Goal: Information Seeking & Learning: Learn about a topic

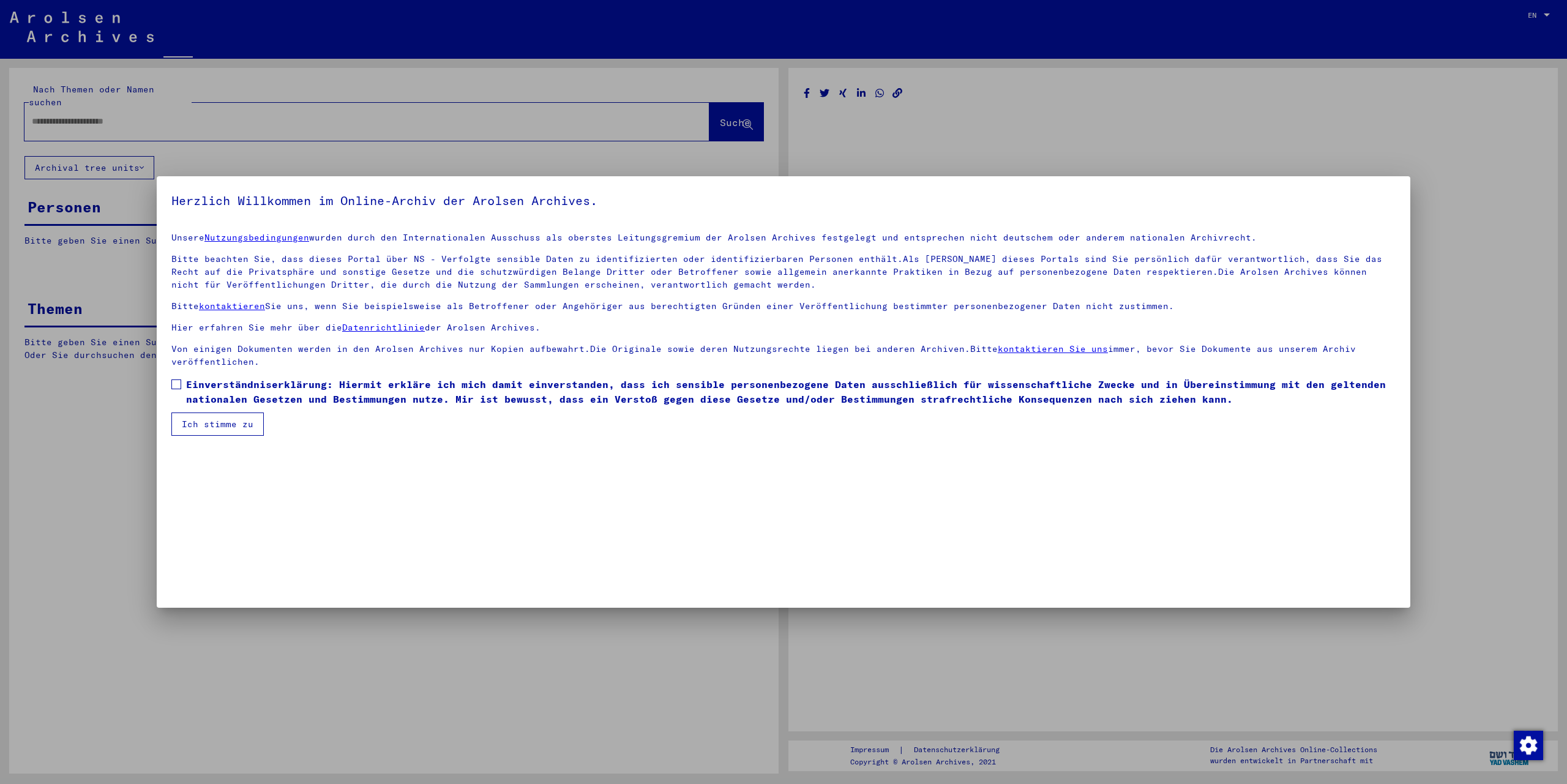
type input "********"
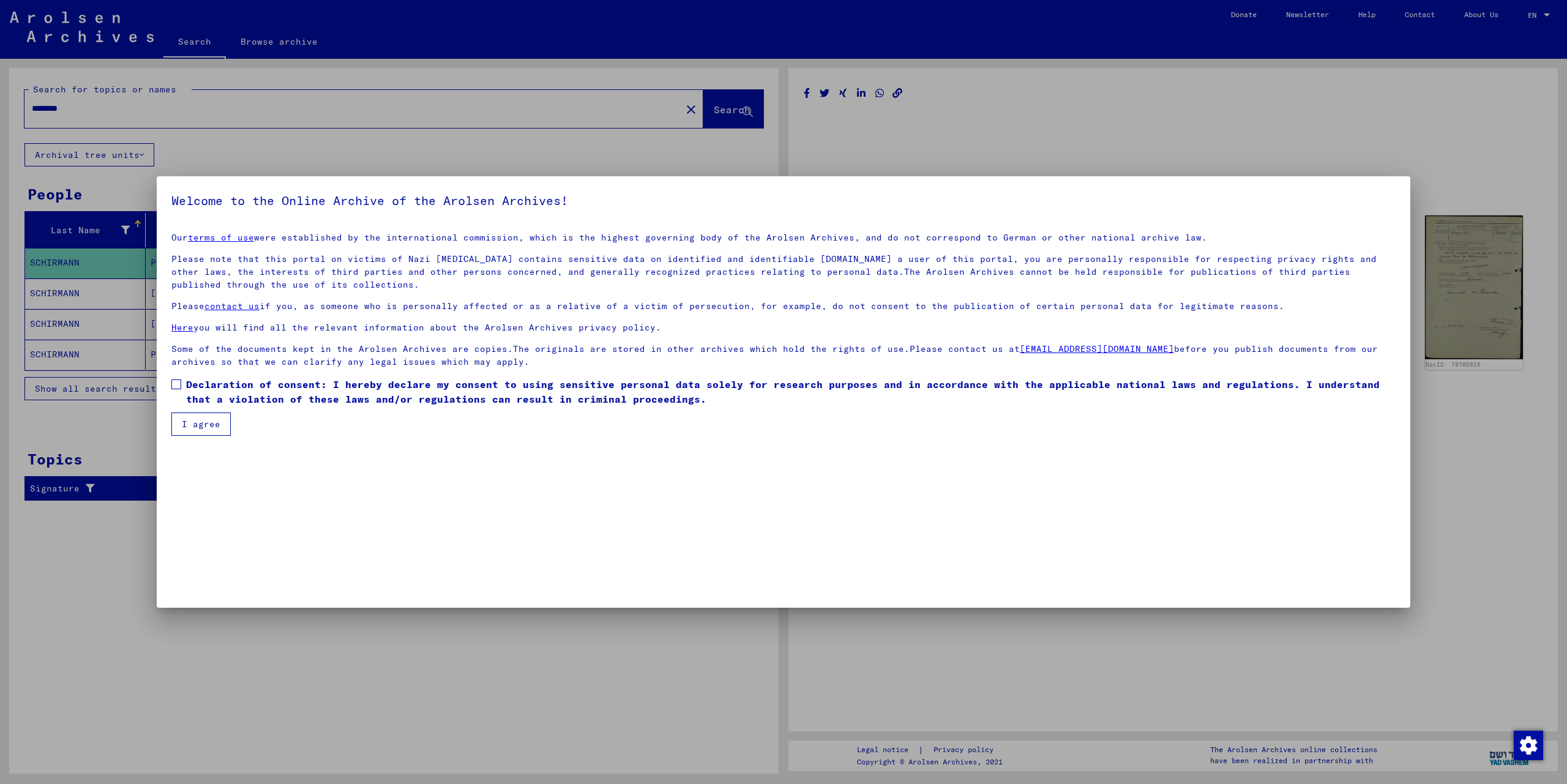
click at [203, 430] on button "I agree" at bounding box center [201, 423] width 59 height 24
click at [194, 388] on span "Please check this box if you want to proceed." at bounding box center [323, 384] width 276 height 12
click at [194, 388] on span "Please check this box if you want to proceed. Declaration of consent: I hereby …" at bounding box center [790, 392] width 1209 height 30
click at [174, 388] on span at bounding box center [176, 384] width 10 height 10
click at [191, 412] on mat-checkbox "Declaration of consent: I hereby declare my consent to using sensitive personal…" at bounding box center [784, 395] width 1224 height 36
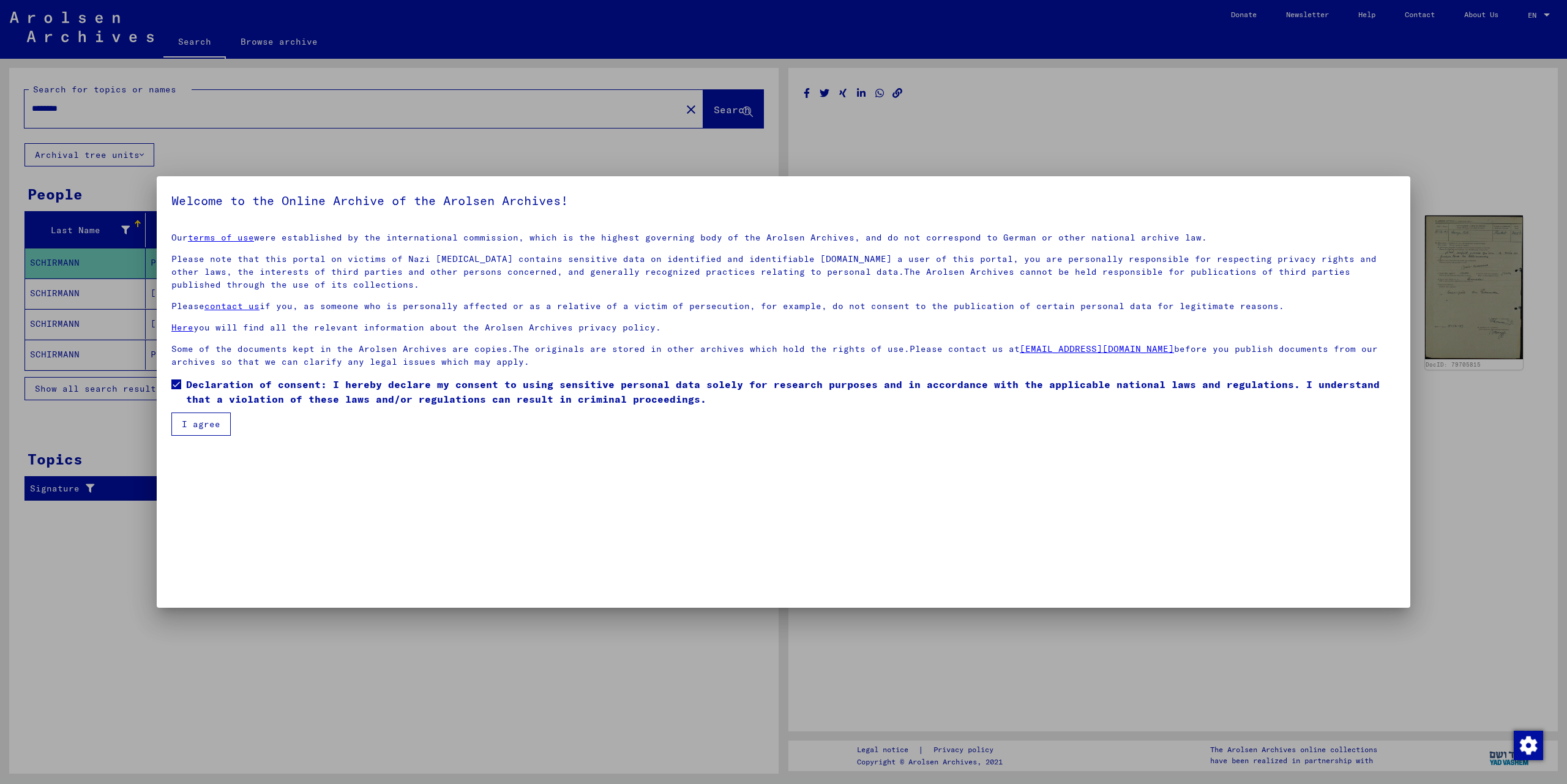
click at [191, 415] on button "I agree" at bounding box center [201, 423] width 59 height 24
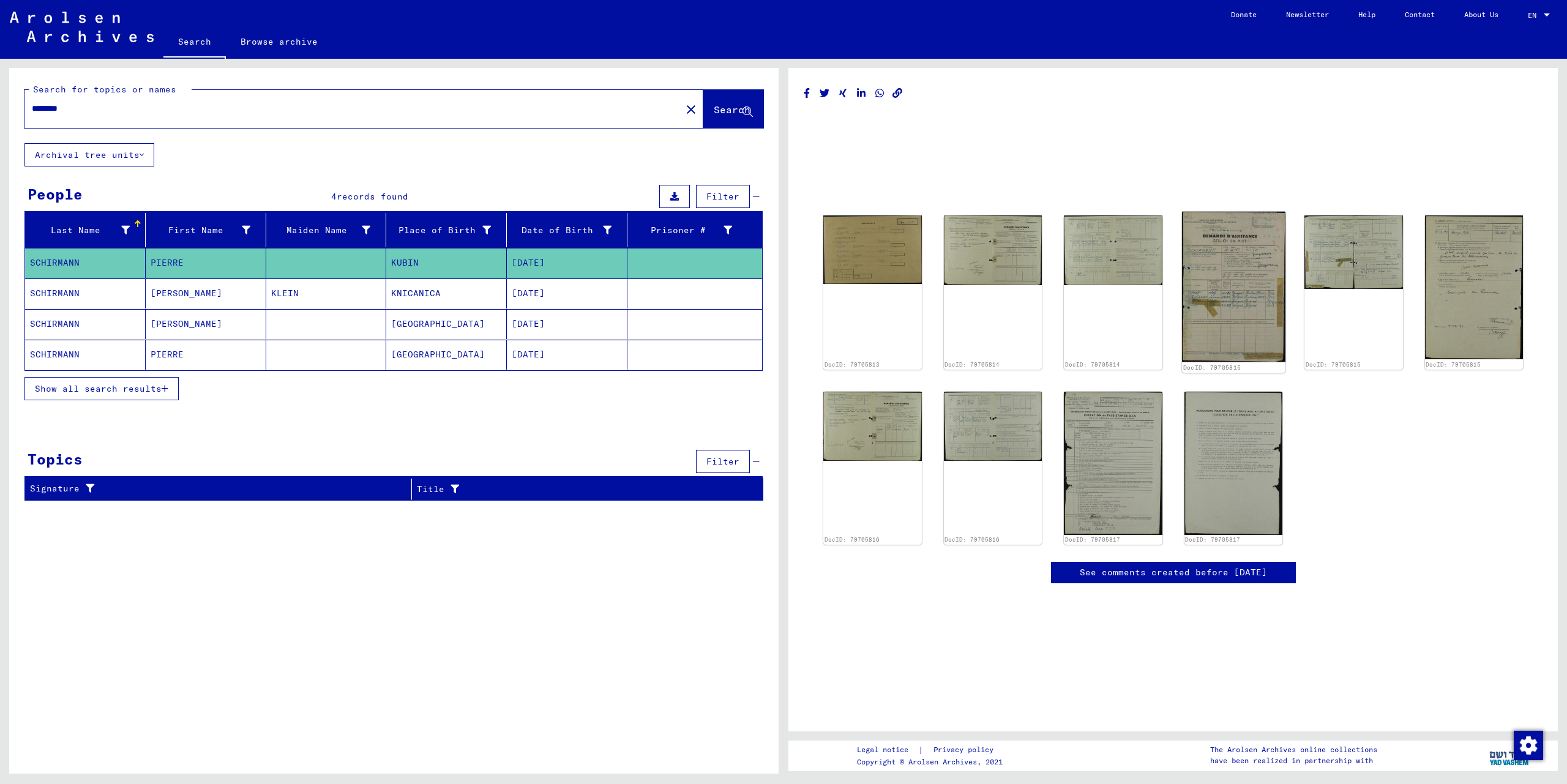
click at [1221, 289] on img at bounding box center [1233, 287] width 103 height 150
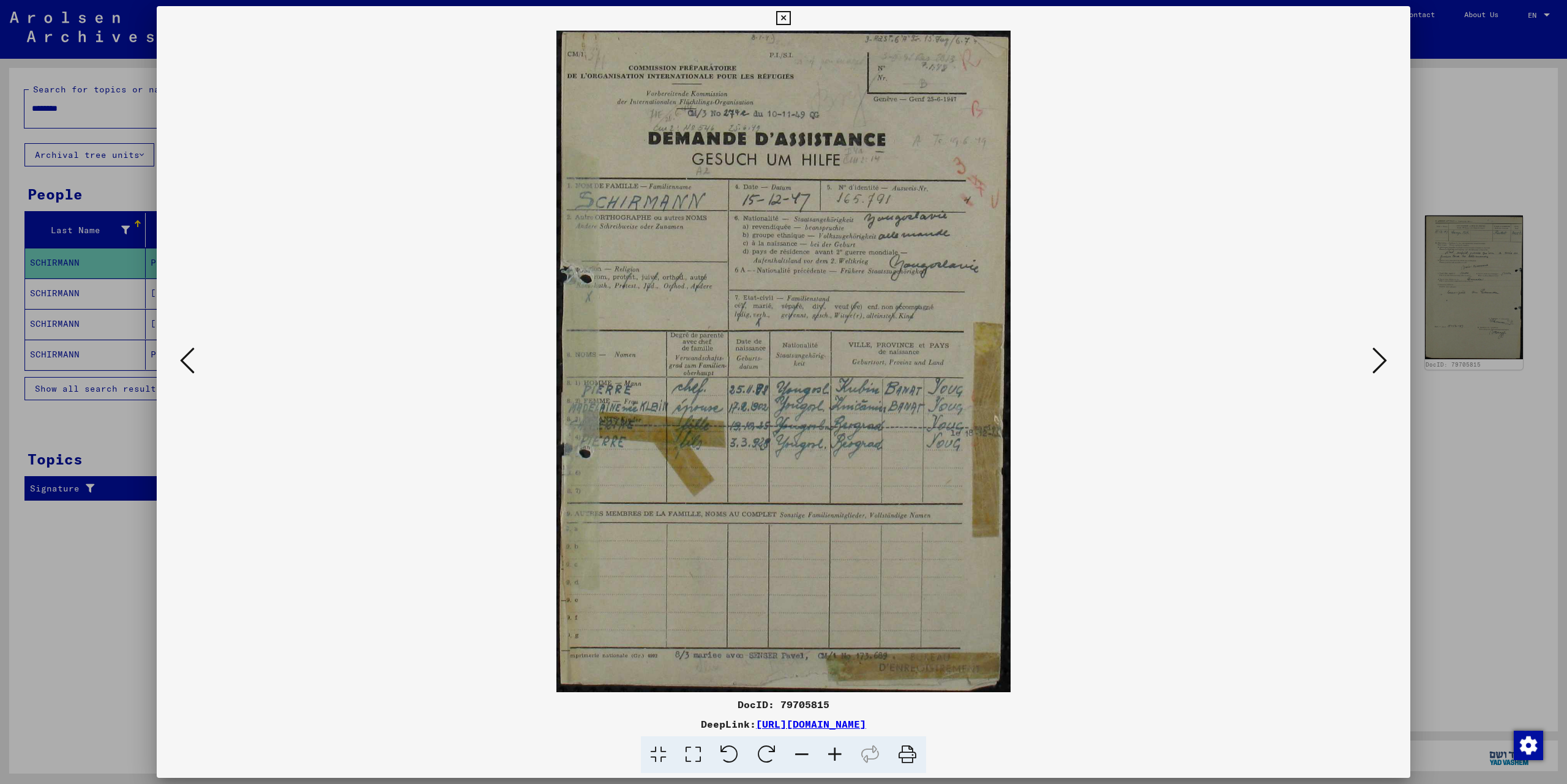
click at [1363, 357] on img at bounding box center [783, 361] width 1170 height 661
click at [1386, 362] on icon at bounding box center [1379, 360] width 14 height 30
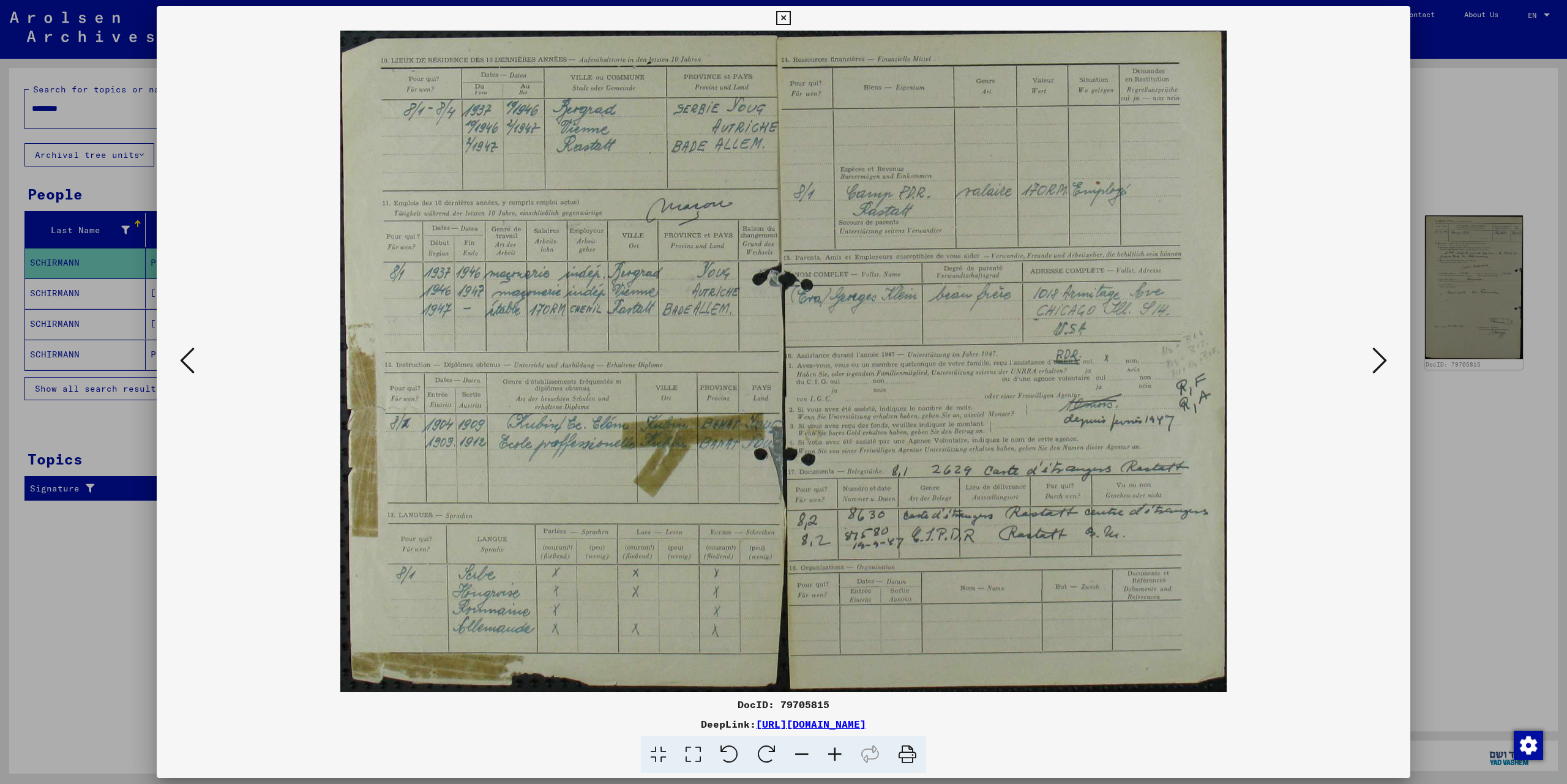
click at [1385, 362] on icon at bounding box center [1379, 360] width 14 height 30
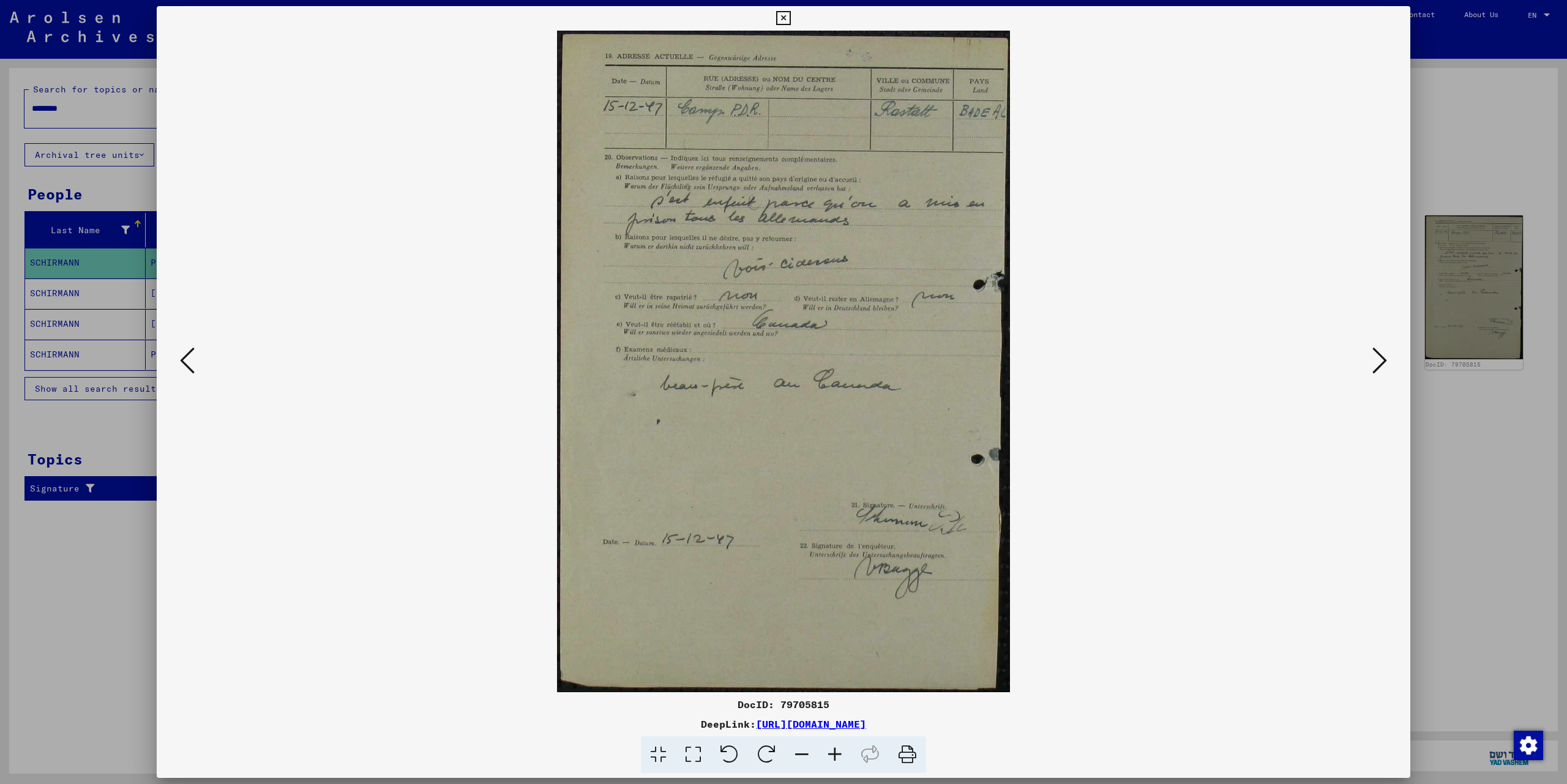
click at [1385, 362] on icon at bounding box center [1379, 360] width 14 height 30
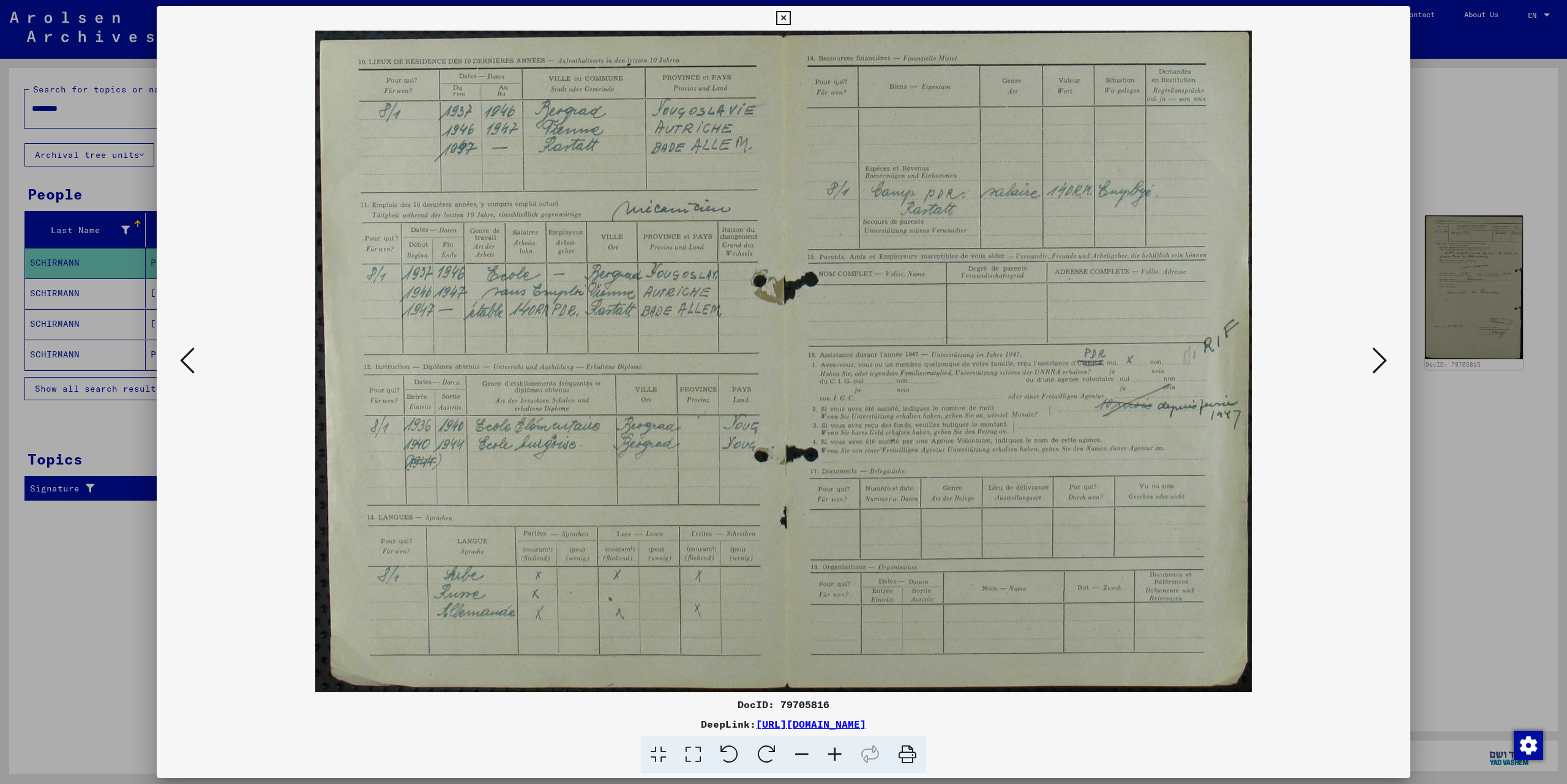
click at [1385, 362] on icon at bounding box center [1379, 360] width 14 height 30
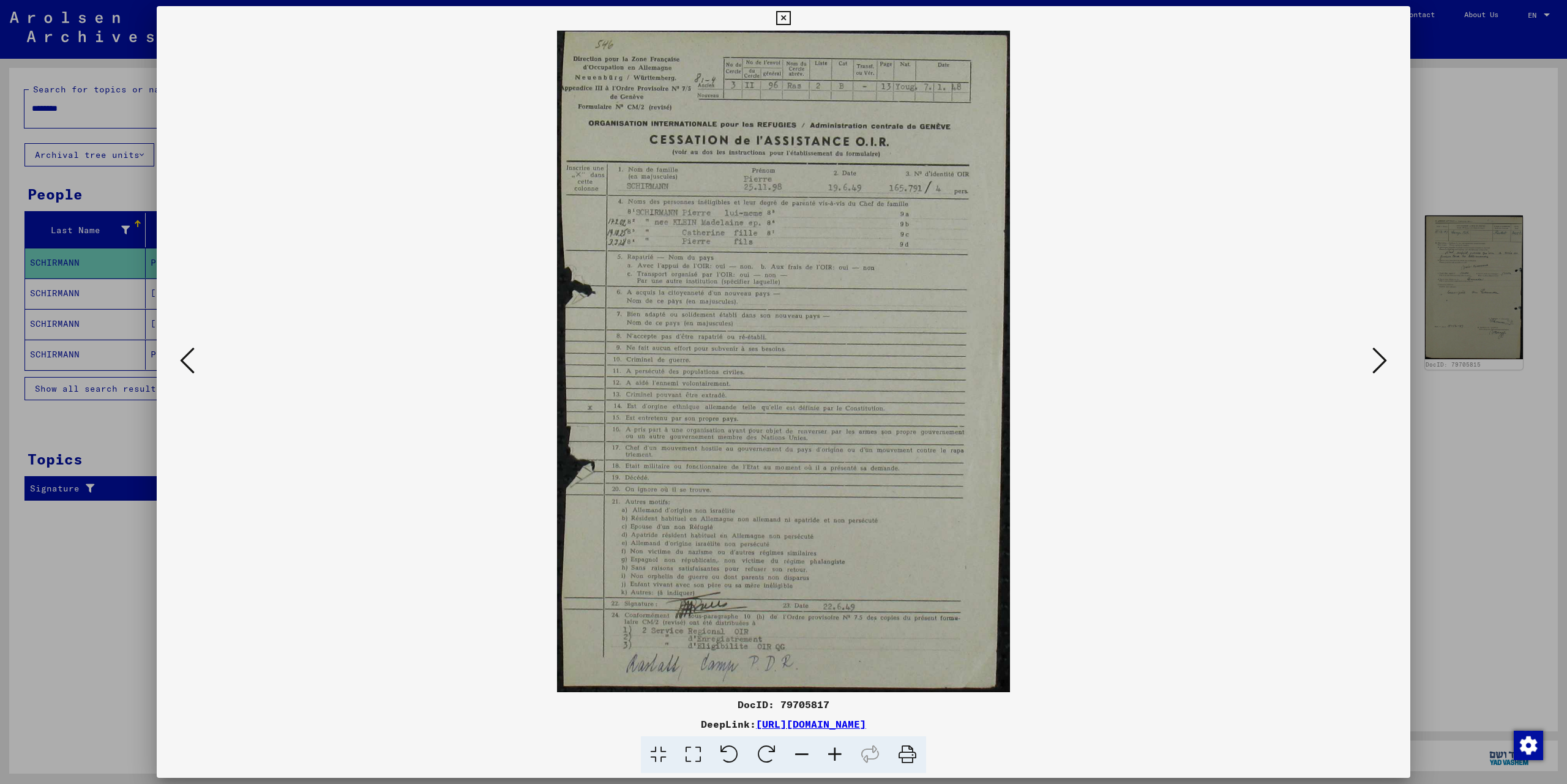
click at [1385, 362] on icon at bounding box center [1379, 360] width 14 height 30
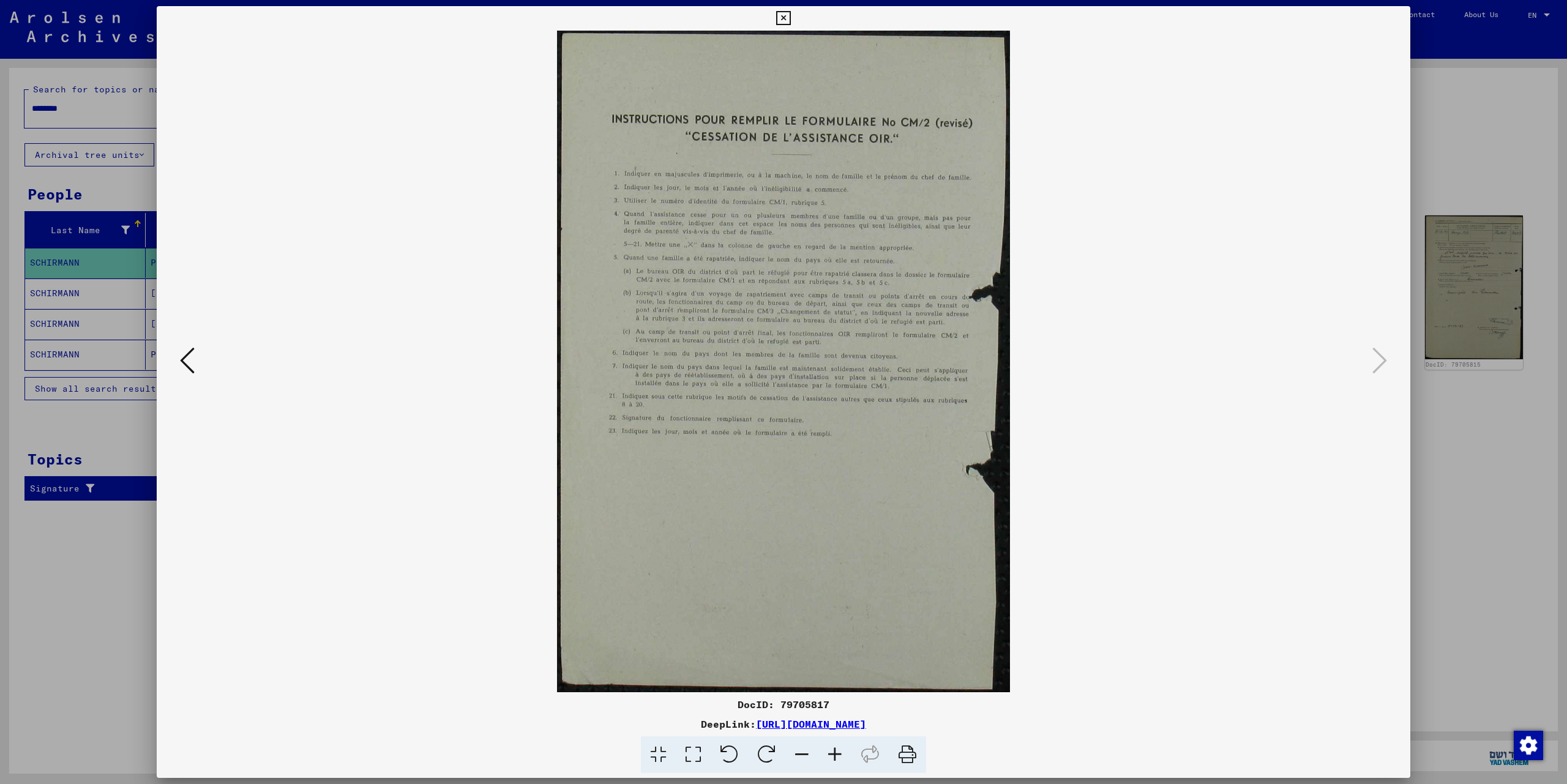
click at [790, 19] on icon at bounding box center [783, 18] width 14 height 14
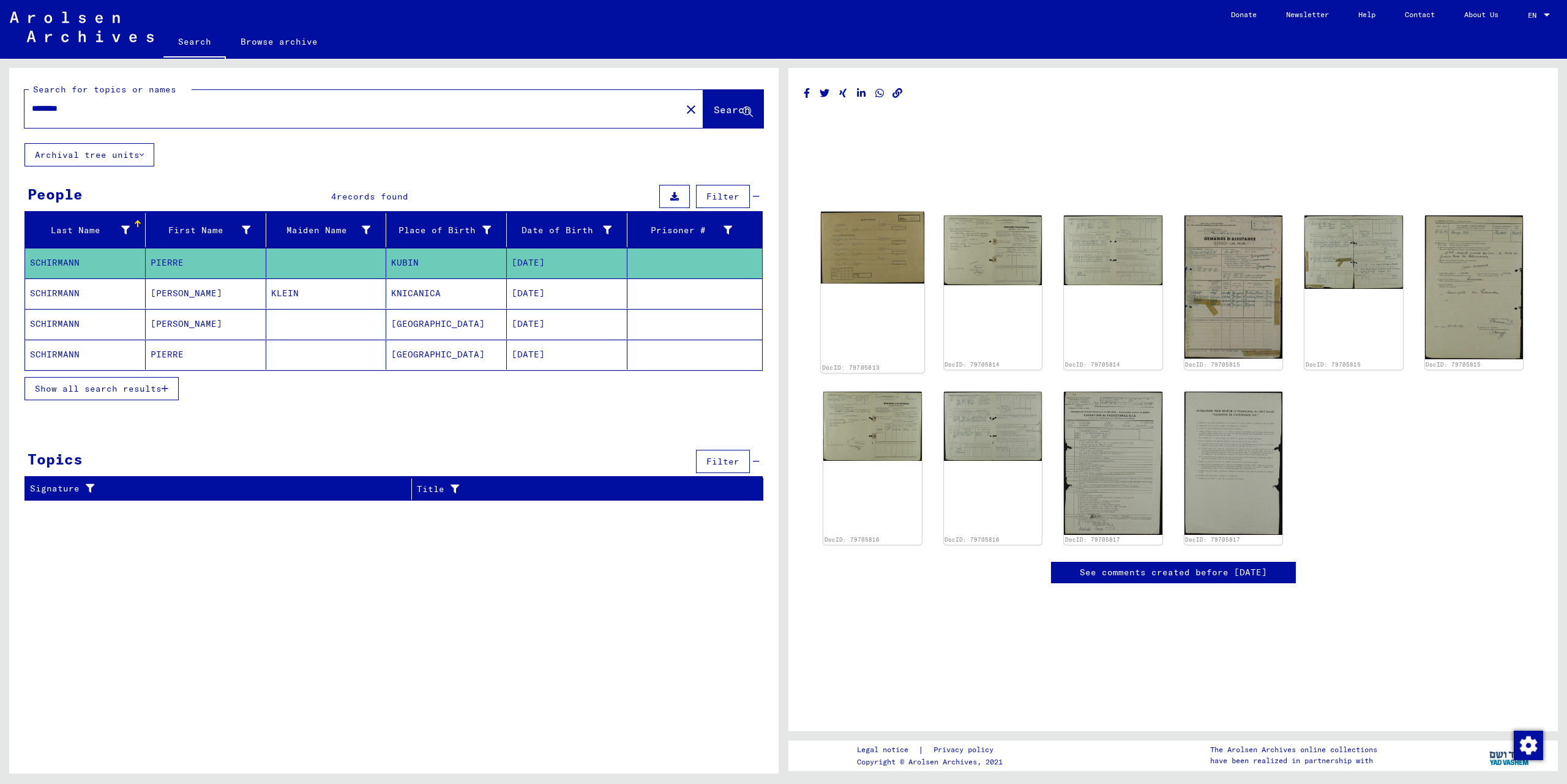
click at [847, 254] on img at bounding box center [872, 247] width 103 height 72
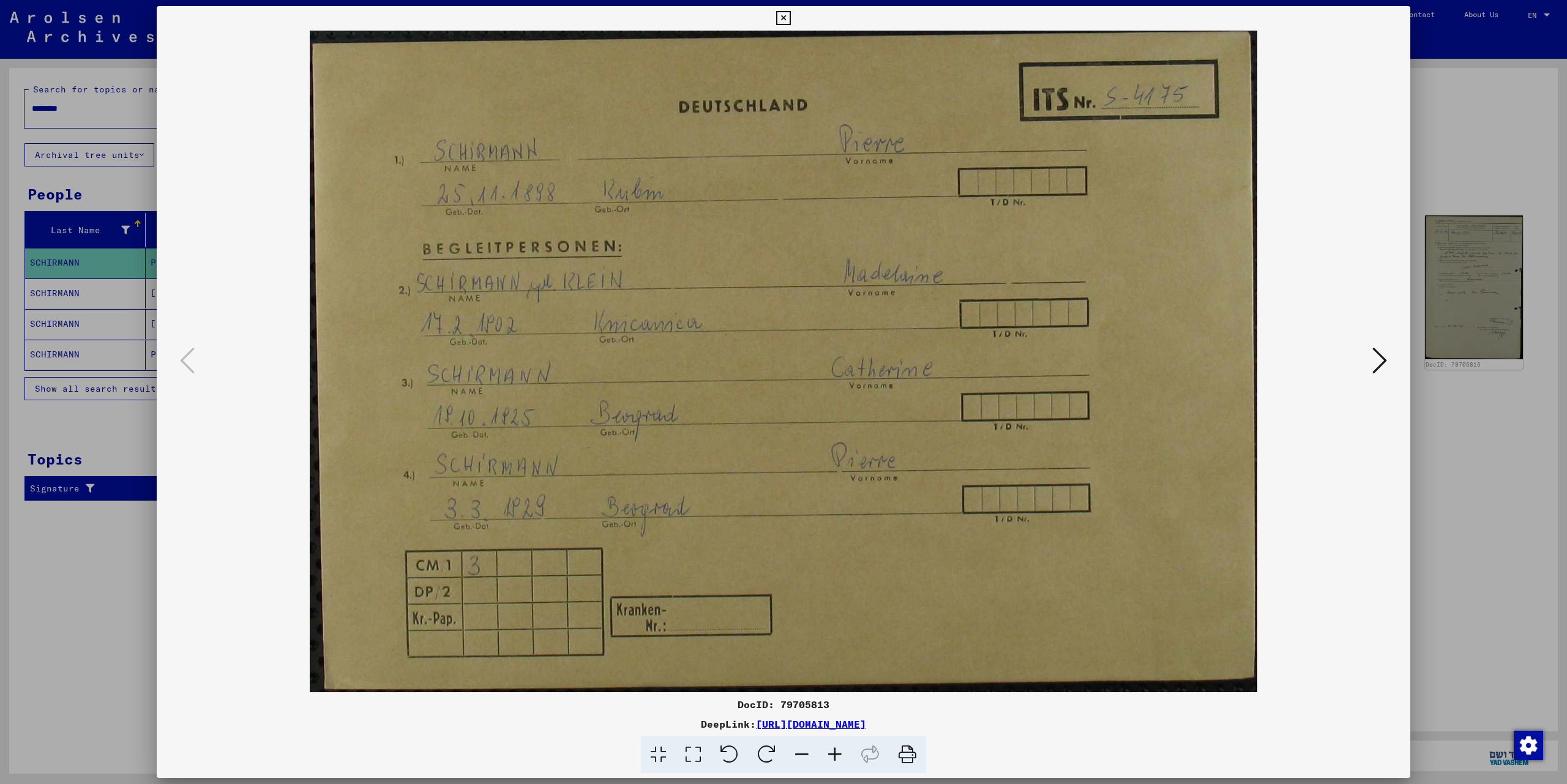
click at [790, 14] on icon at bounding box center [783, 18] width 14 height 14
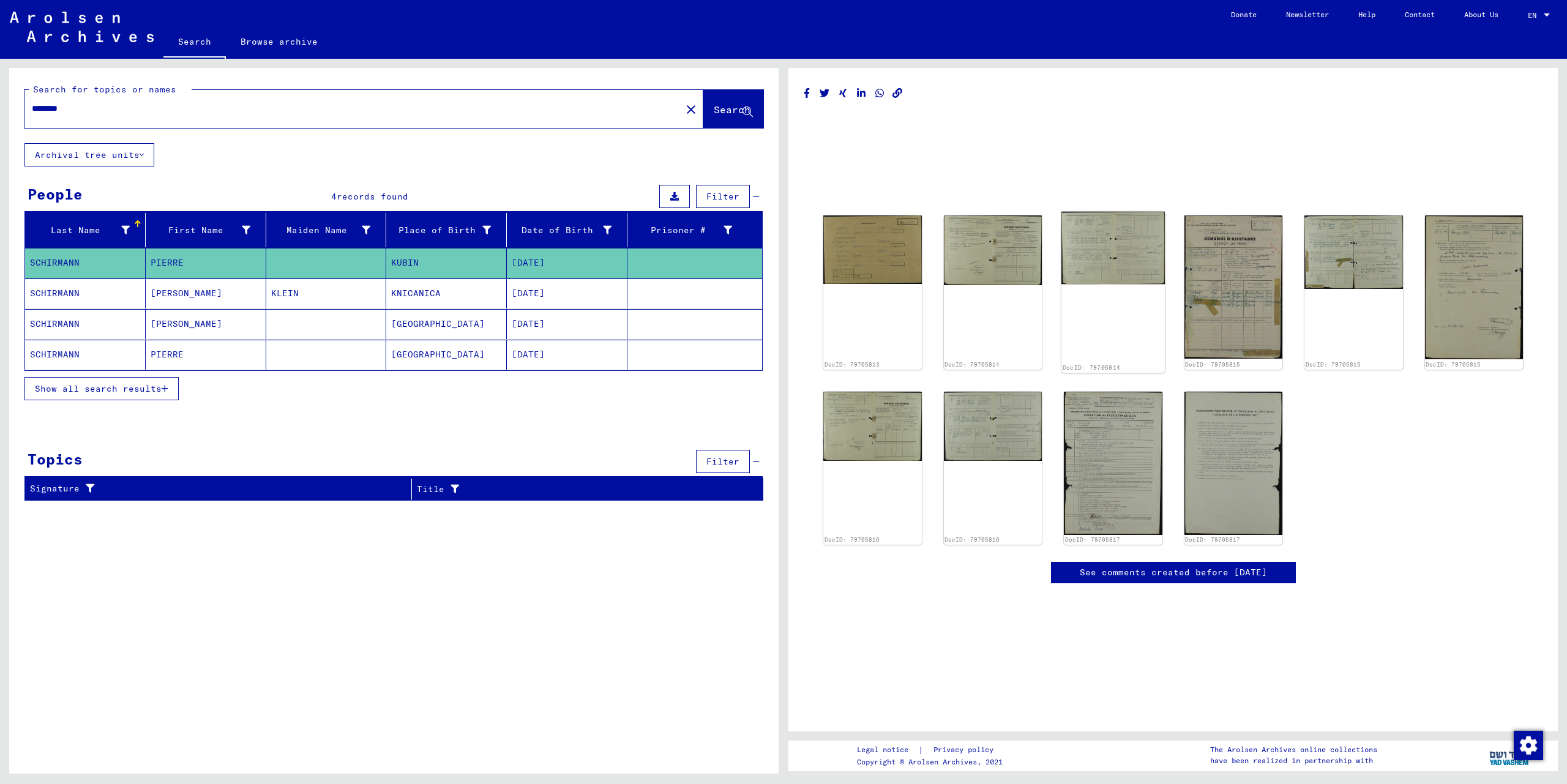
click at [1142, 257] on img at bounding box center [1113, 248] width 103 height 73
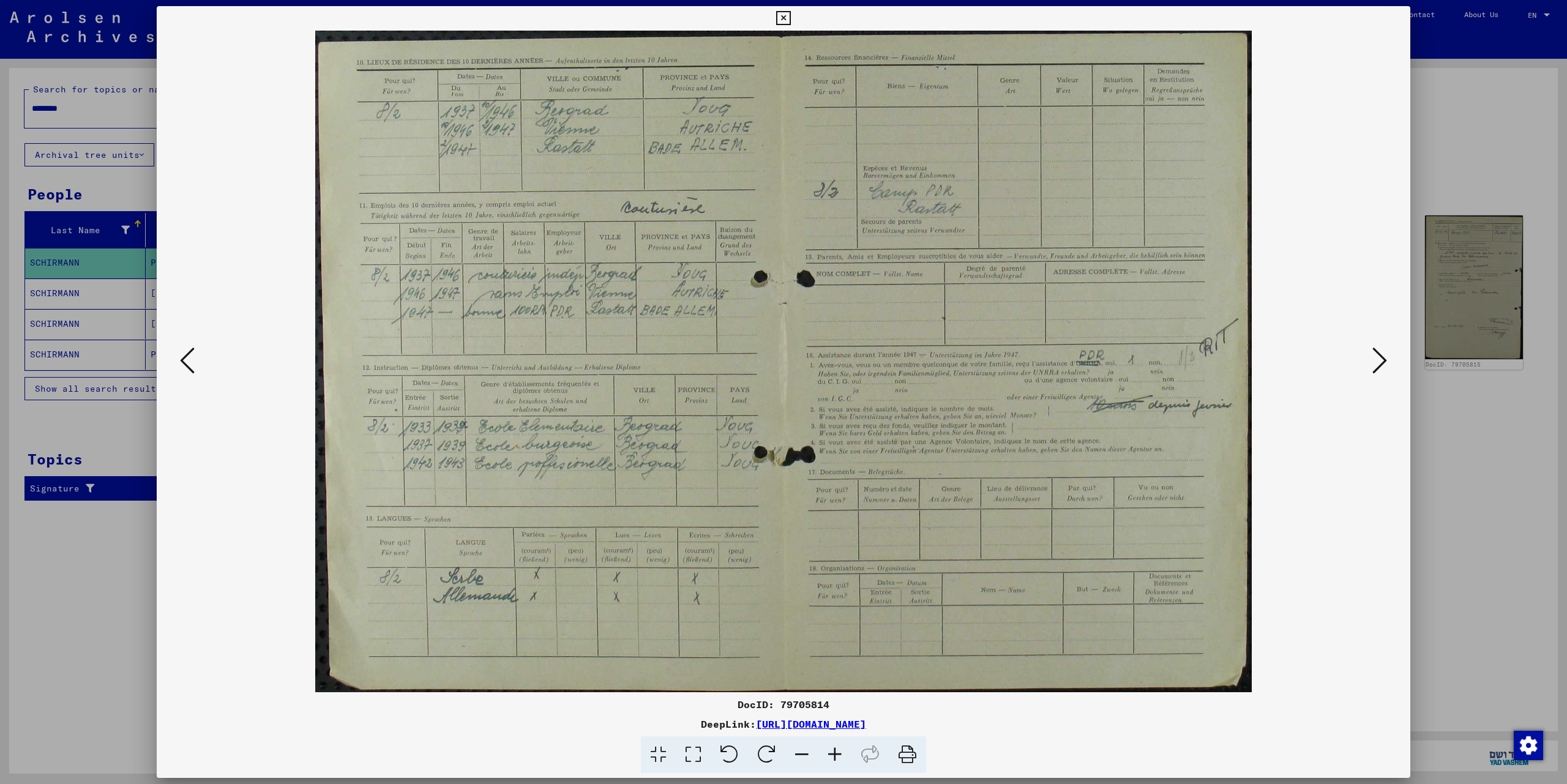
click at [790, 11] on icon at bounding box center [783, 18] width 14 height 14
